Goal: Information Seeking & Learning: Learn about a topic

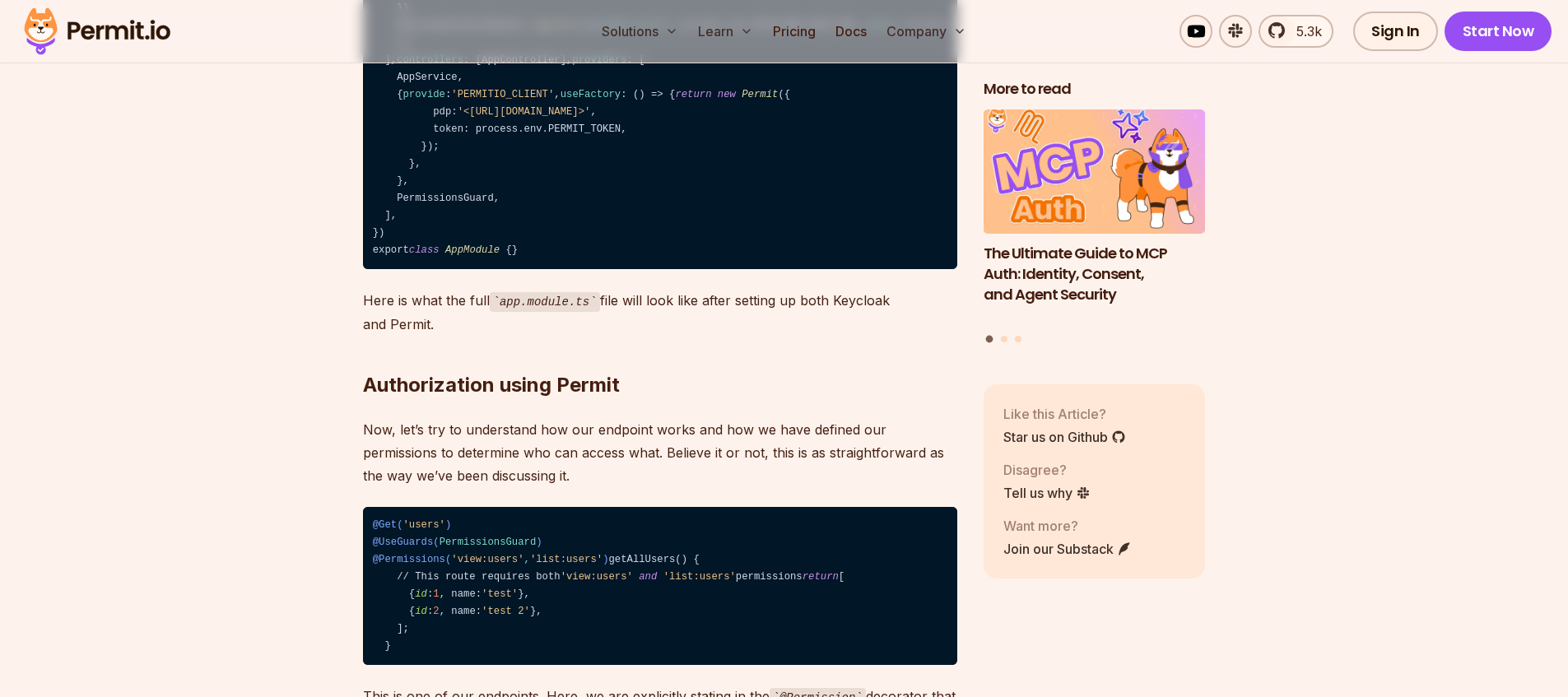
scroll to position [14365, 0]
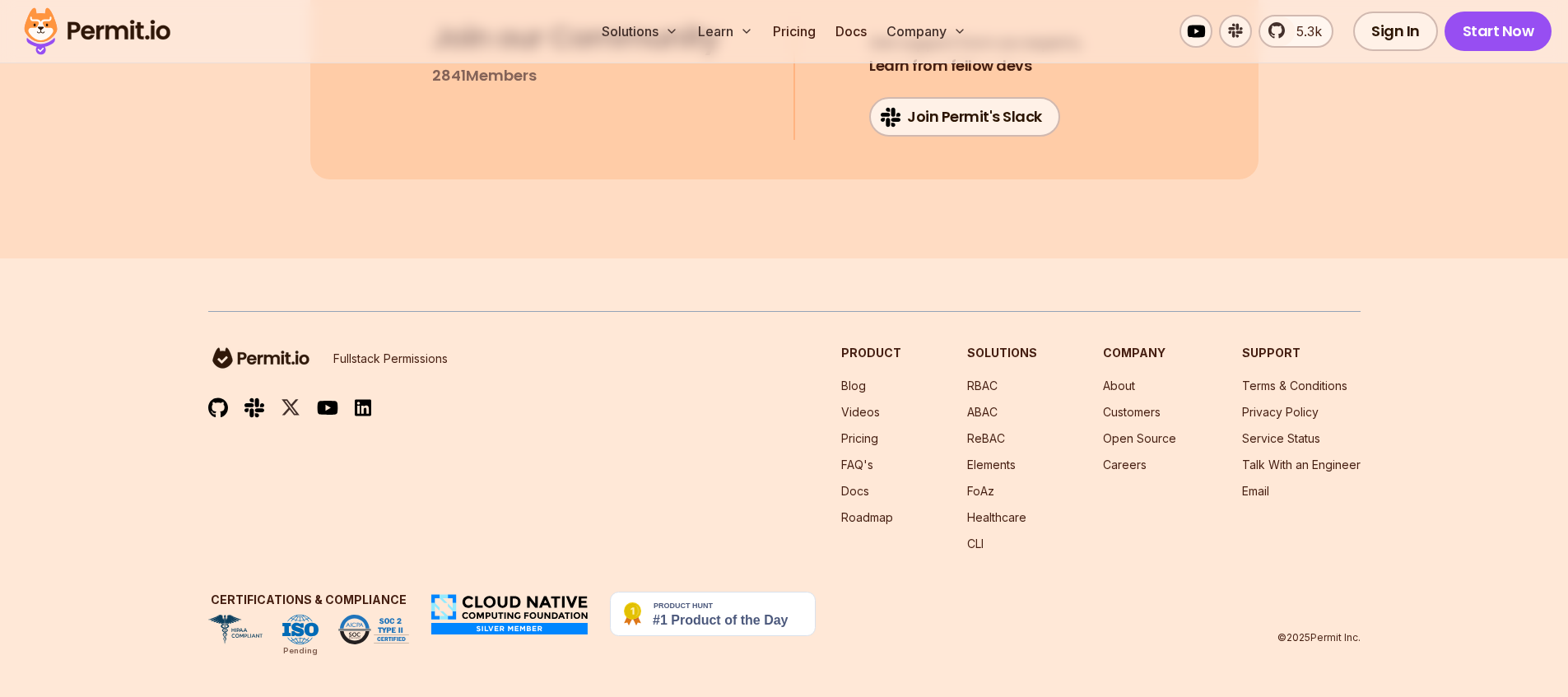
scroll to position [30426, 0]
